Goal: Task Accomplishment & Management: Manage account settings

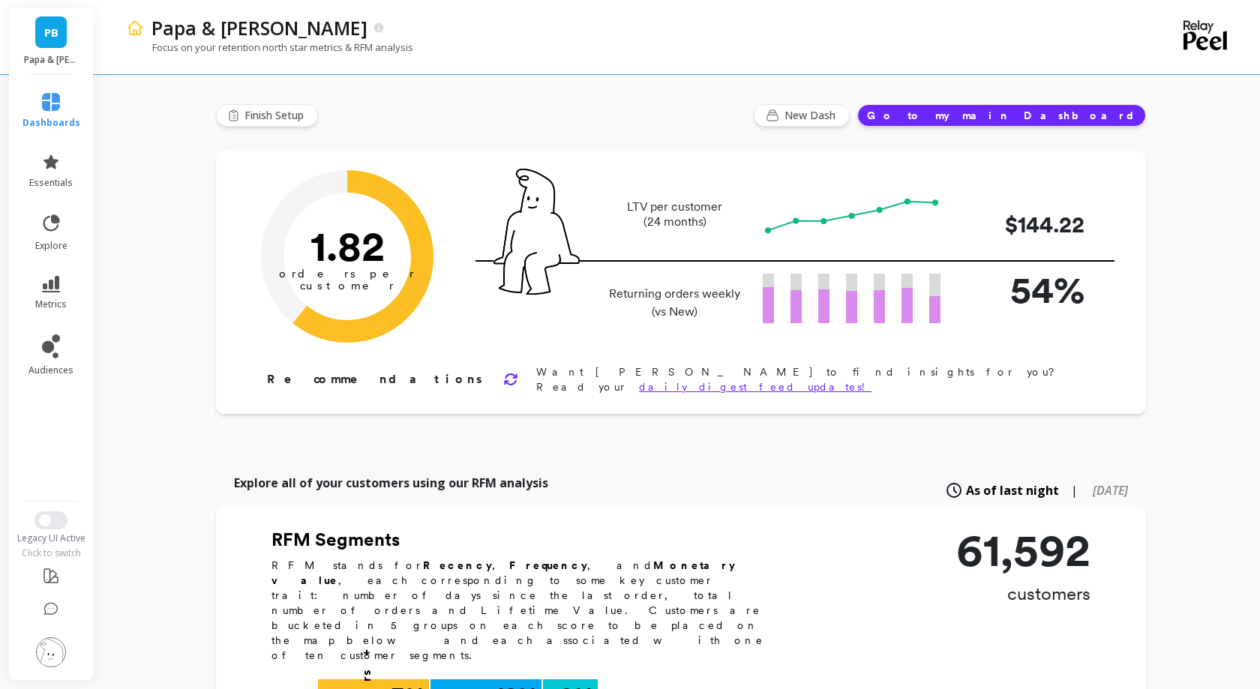
click at [49, 640] on img at bounding box center [51, 652] width 30 height 30
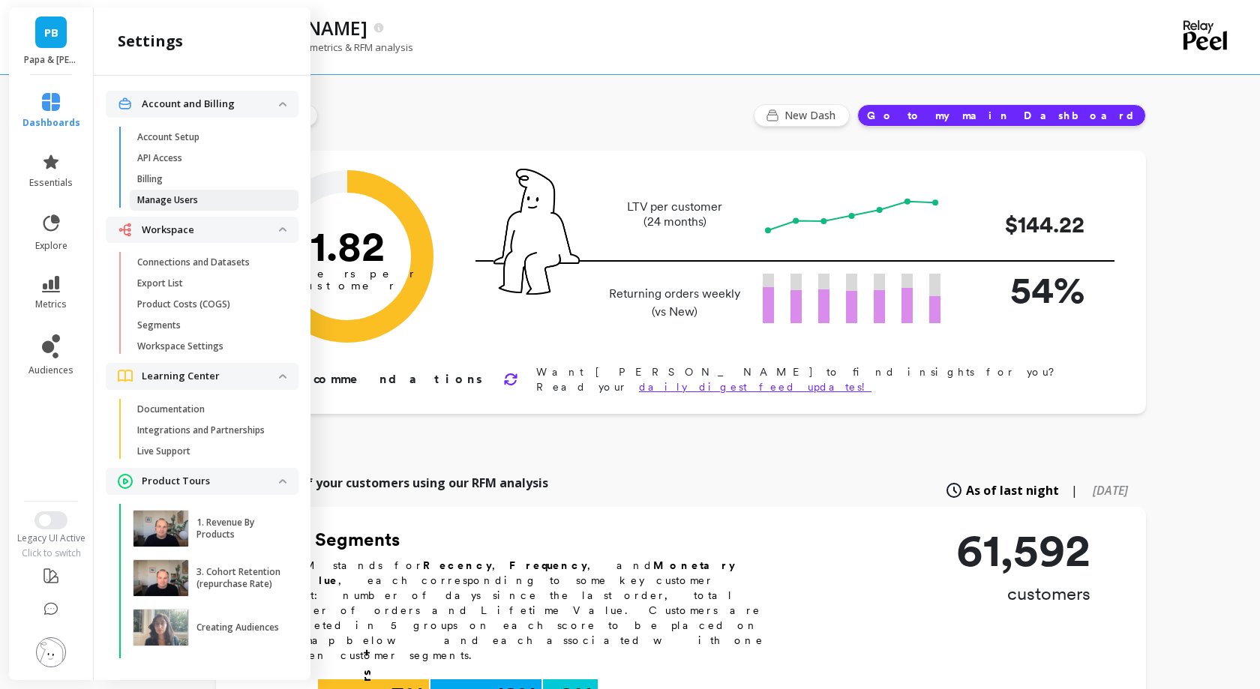
click at [193, 199] on p "Manage Users" at bounding box center [167, 200] width 61 height 12
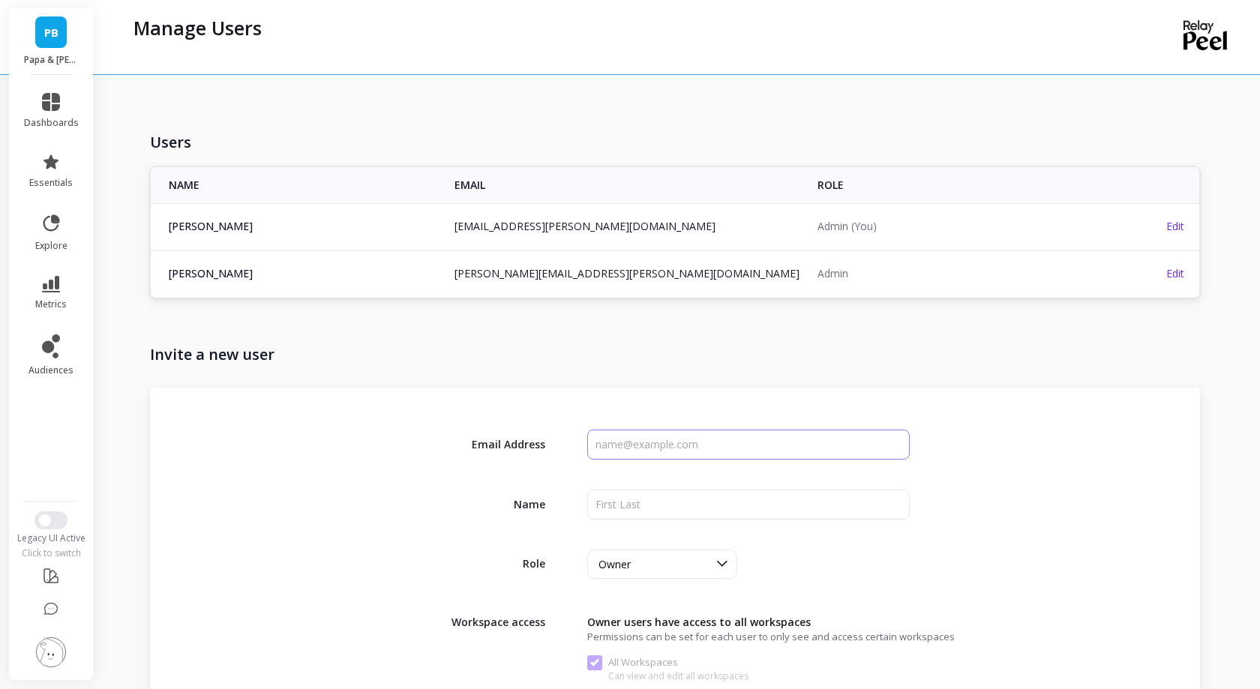
click at [646, 432] on input "input" at bounding box center [748, 445] width 322 height 30
paste input "Chris@mcchammer.com"
type input "Chris@mcchammer.com"
click at [625, 494] on input "input" at bounding box center [748, 505] width 322 height 30
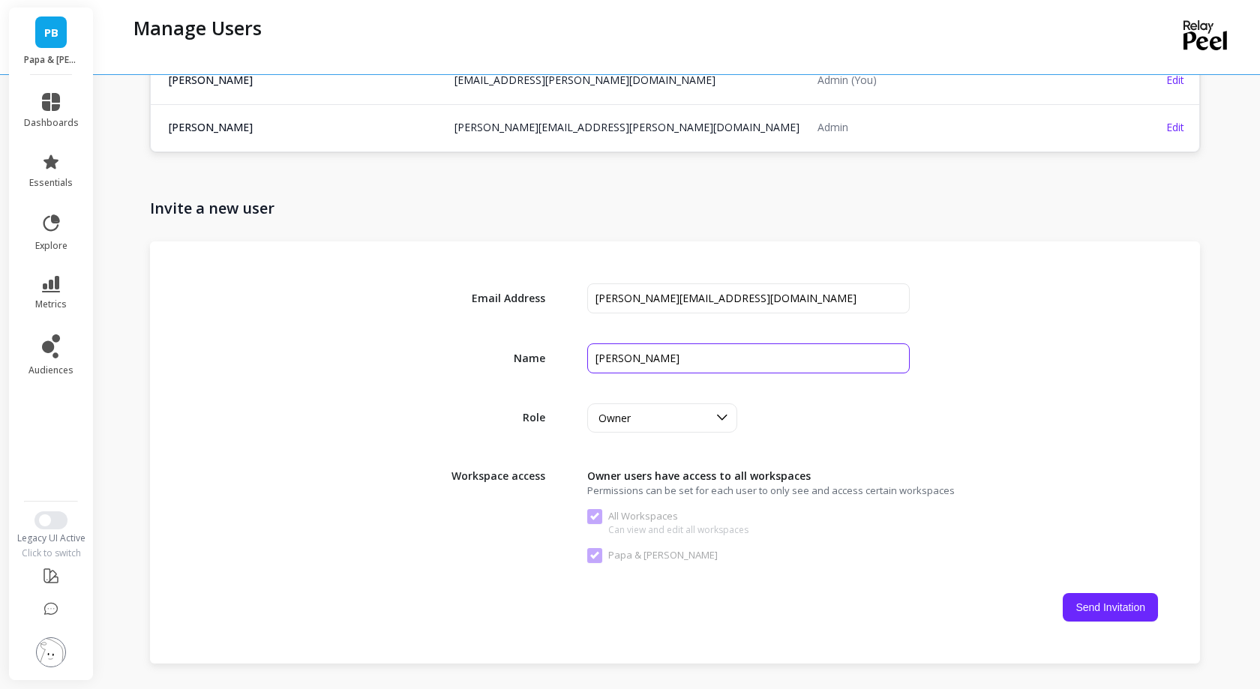
scroll to position [154, 0]
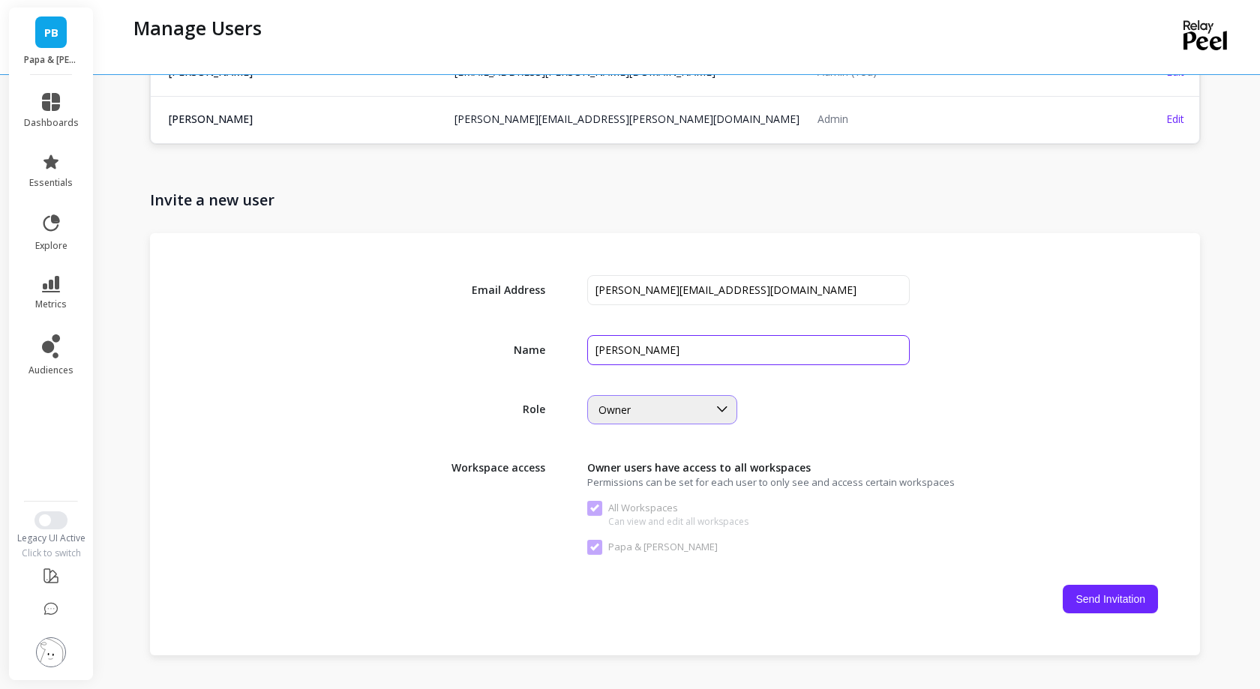
type input "Chris McCarthy"
click at [651, 403] on div "Owner" at bounding box center [652, 410] width 109 height 14
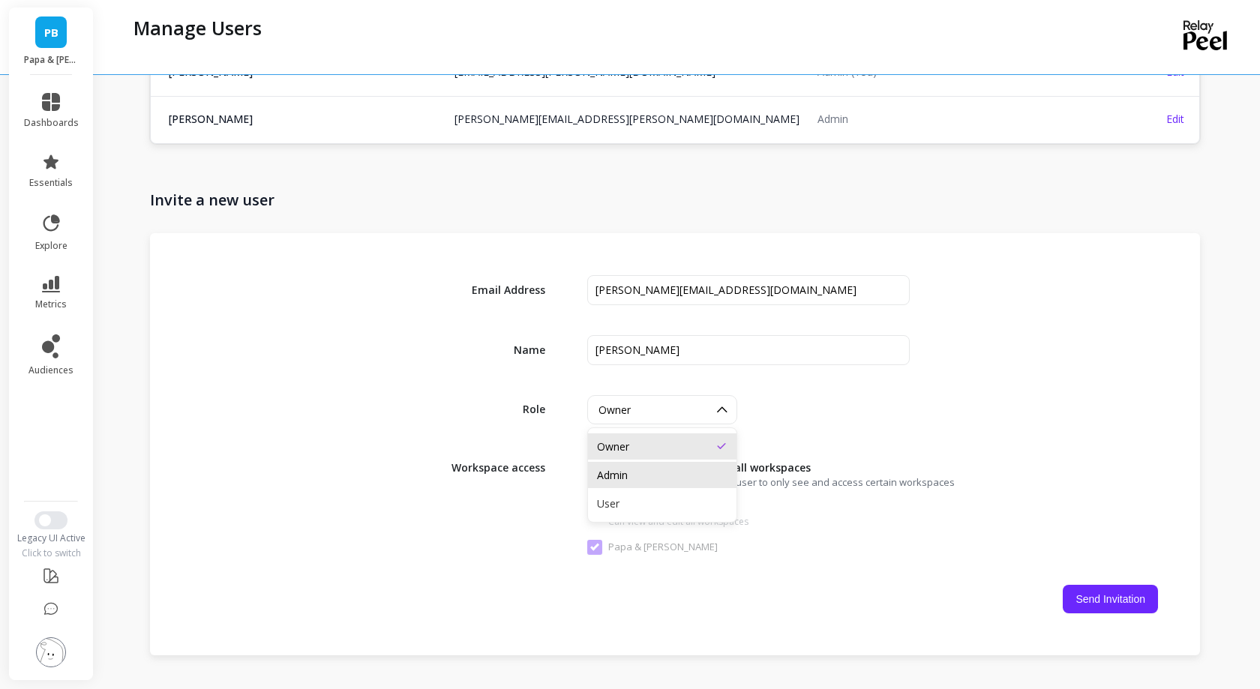
click at [640, 468] on div "Admin" at bounding box center [662, 475] width 130 height 14
click at [1121, 600] on button "Send Invitation" at bounding box center [1109, 599] width 95 height 28
checkbox Workspaces "false"
checkbox Barkley "false"
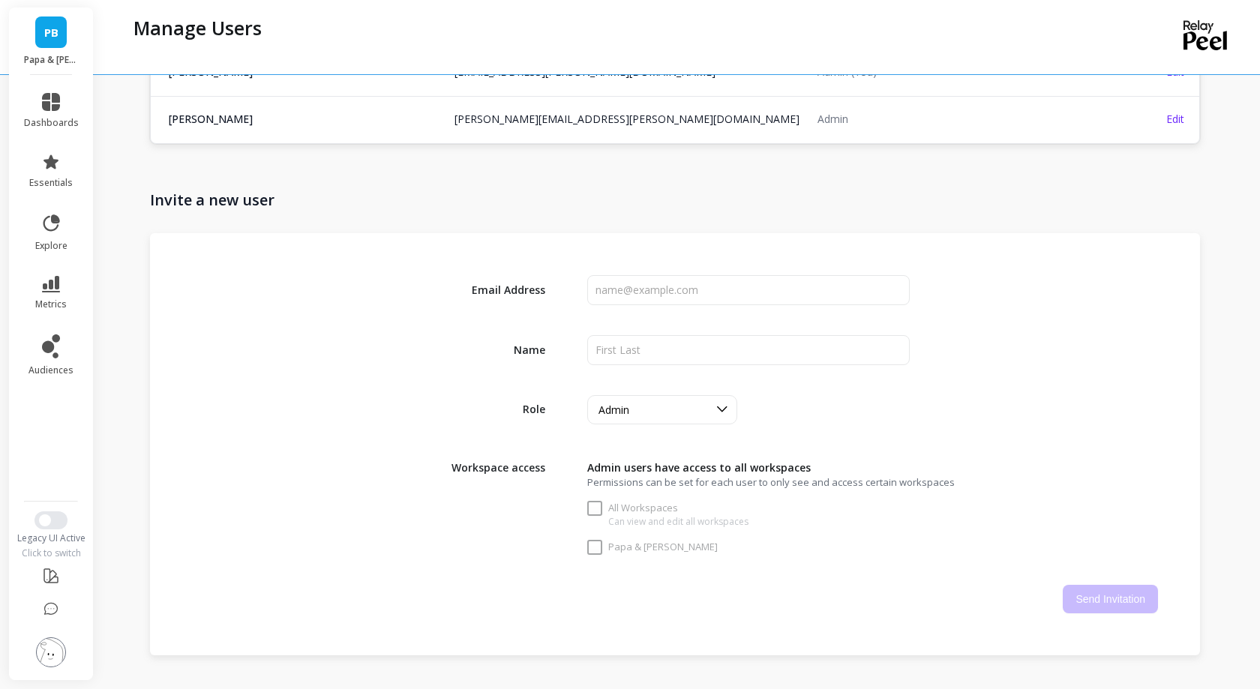
checkbox Workspaces "true"
checkbox Barkley "true"
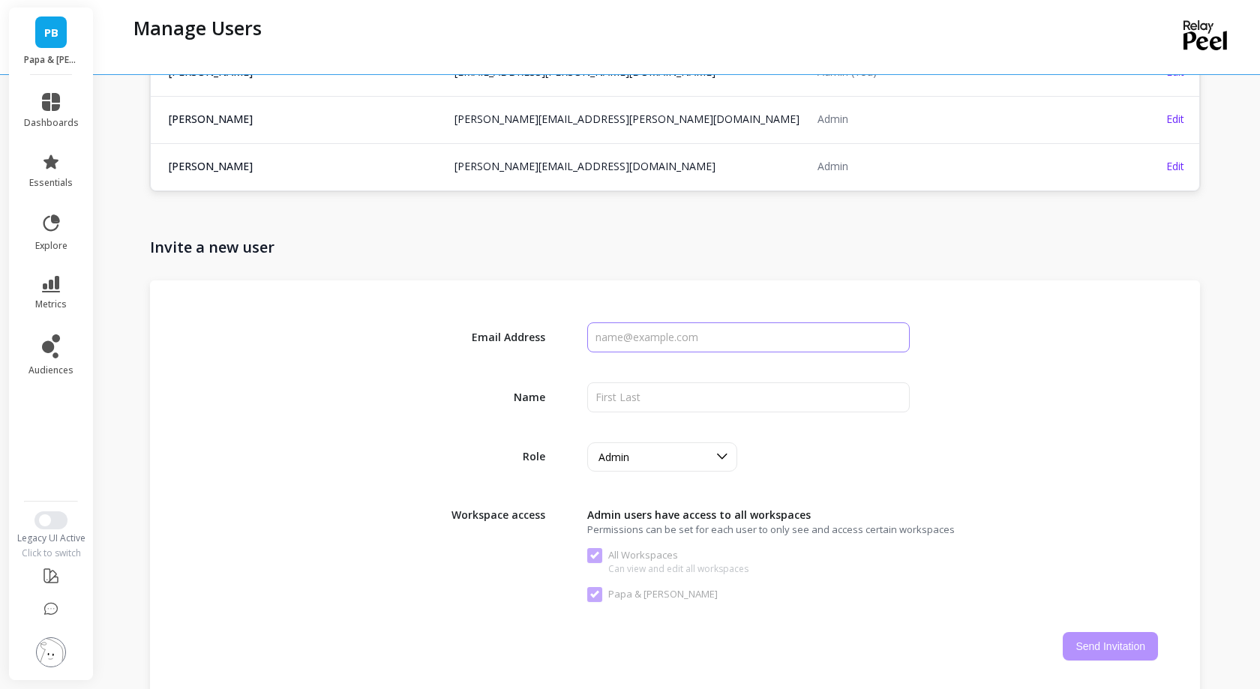
click at [649, 343] on input "input" at bounding box center [748, 337] width 322 height 30
paste input "ryne@463media.com"
type input "ryne@463media.com"
click at [636, 388] on input "input" at bounding box center [748, 397] width 322 height 30
type input "Ryne"
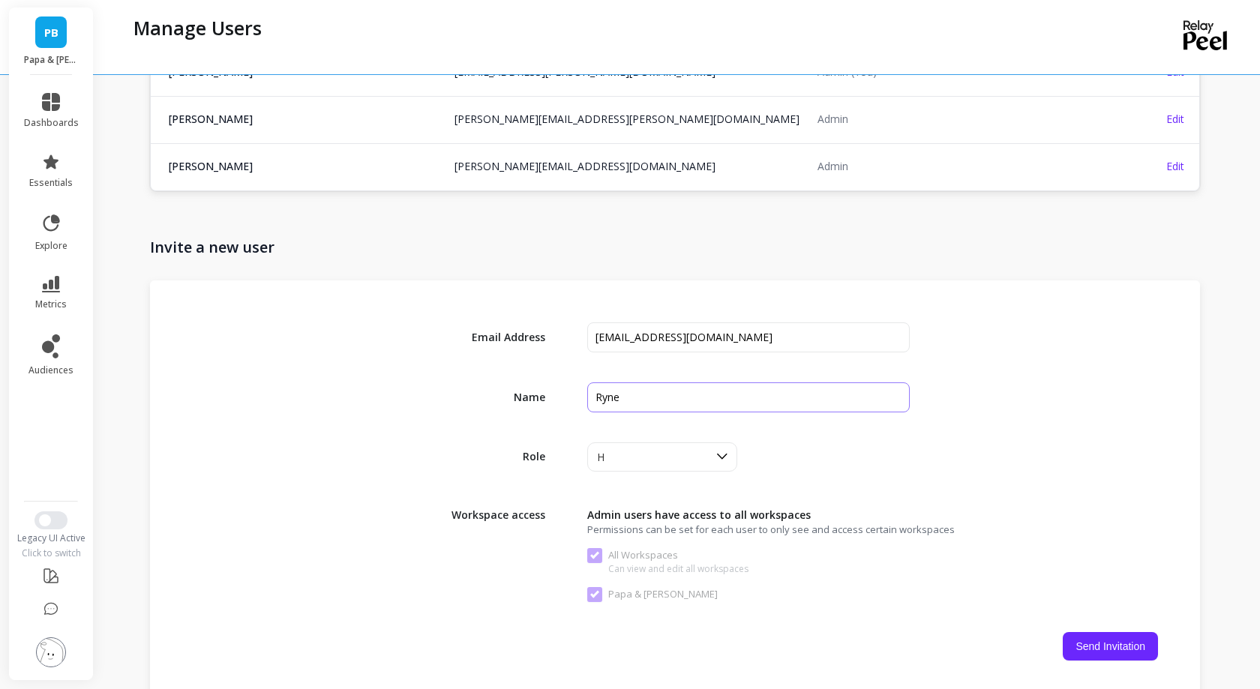
type input "H"
click at [685, 394] on input "input" at bounding box center [748, 397] width 322 height 30
type input "Ryne Higgins"
click at [1082, 642] on button "Send Invitation" at bounding box center [1109, 646] width 95 height 28
checkbox Workspaces "false"
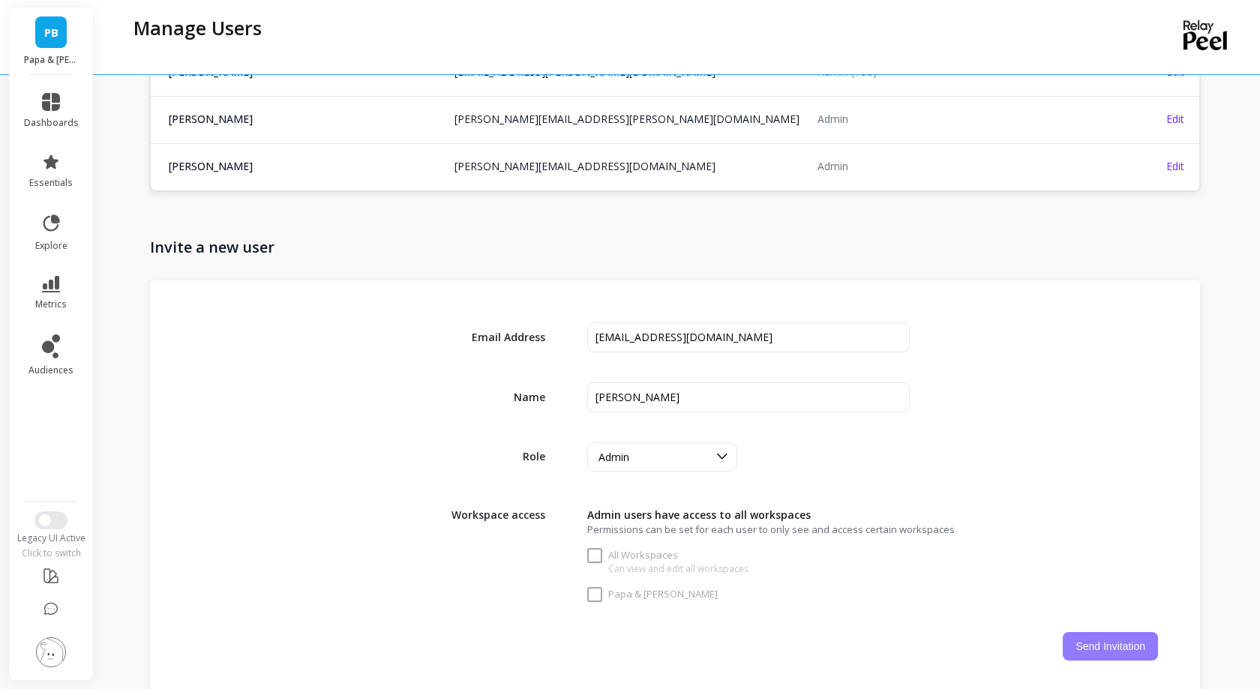
checkbox Barkley "false"
checkbox Workspaces "true"
checkbox Barkley "true"
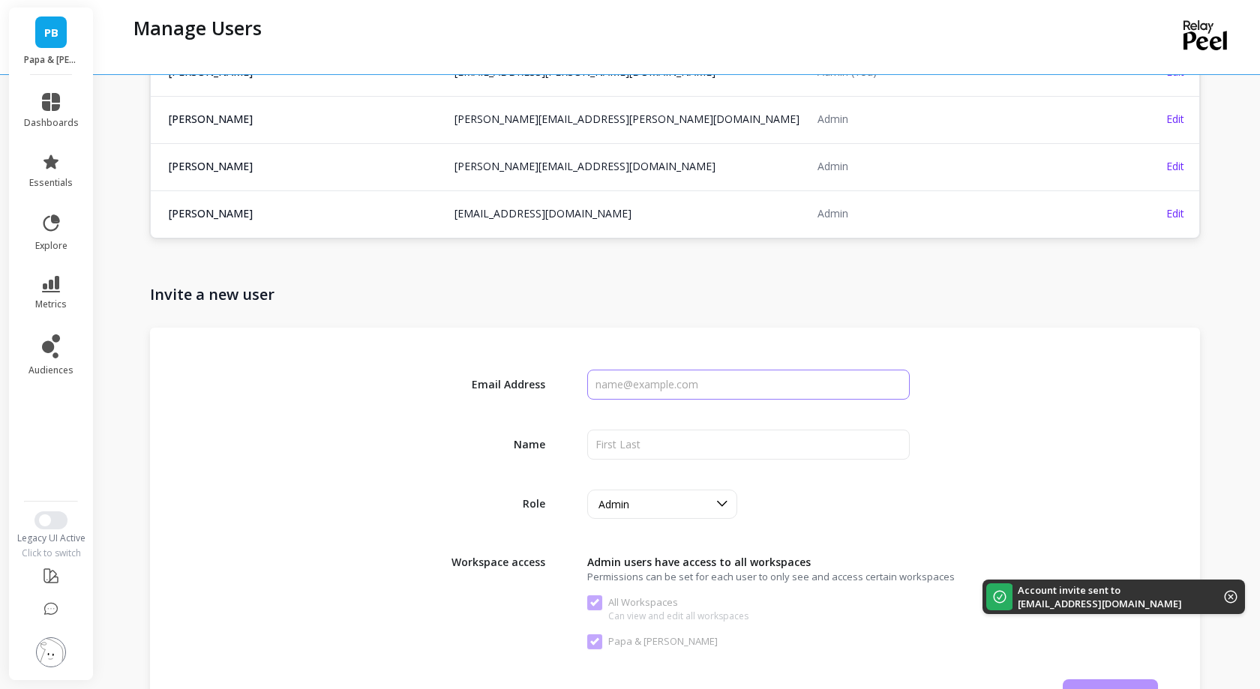
scroll to position [0, 0]
